Goal: Go to known website: Access a specific website the user already knows

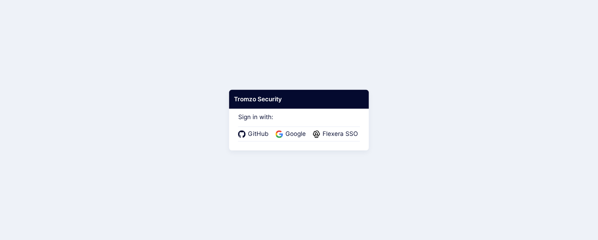
click at [282, 128] on div "GitHub Google Flexera SSO" at bounding box center [299, 134] width 122 height 15
click at [282, 137] on icon at bounding box center [281, 136] width 4 height 4
